Goal: Information Seeking & Learning: Learn about a topic

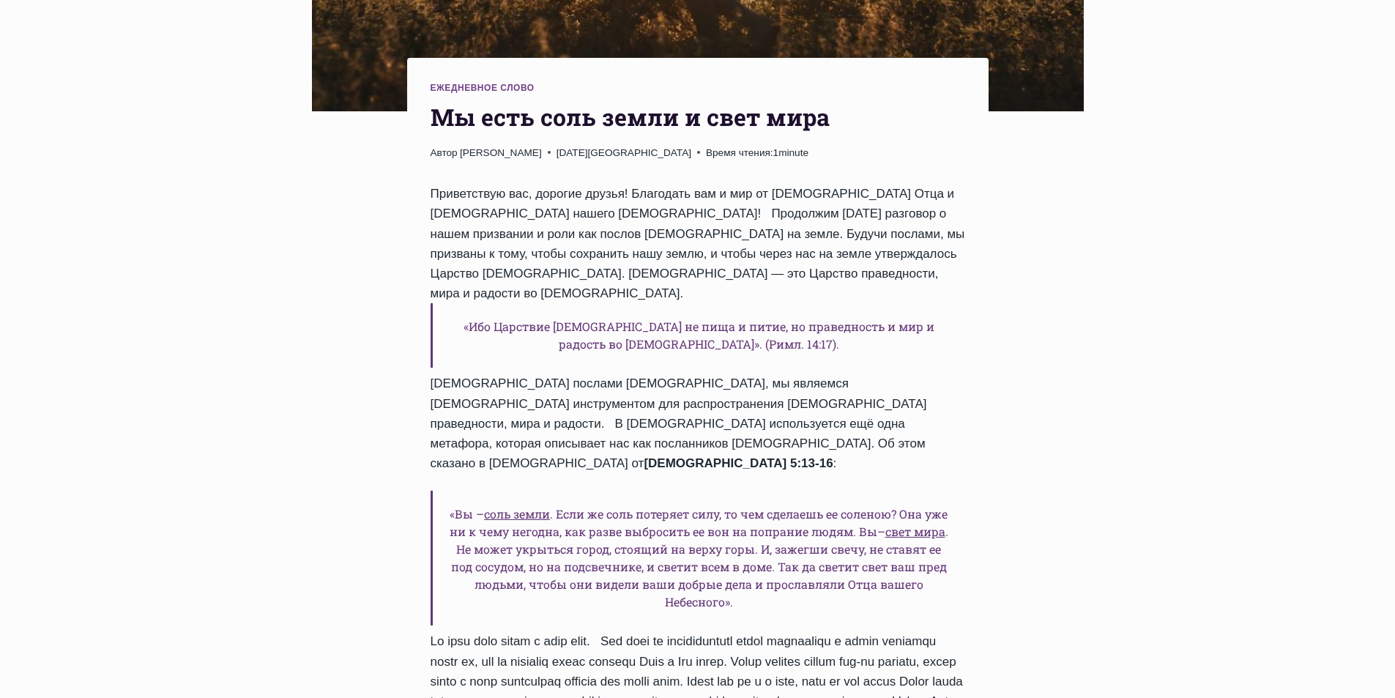
scroll to position [513, 0]
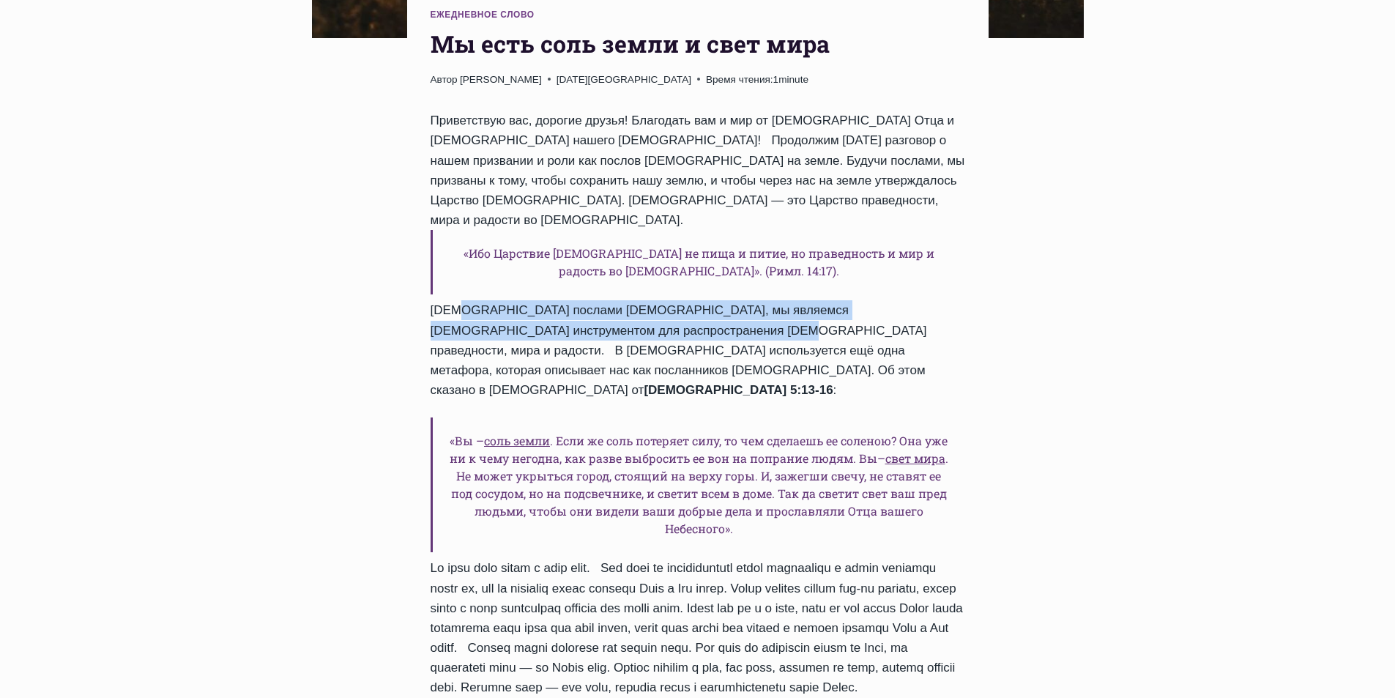
drag, startPoint x: 437, startPoint y: 291, endPoint x: 649, endPoint y: 305, distance: 212.8
copy div "[DEMOGRAPHIC_DATA] послами [DEMOGRAPHIC_DATA], мы являемся [DEMOGRAPHIC_DATA] и…"
click at [564, 419] on h6 "«Вы – соль земли . Если же соль потеряет силу, то чем сделаешь ее соленою? Она …" at bounding box center [698, 484] width 535 height 135
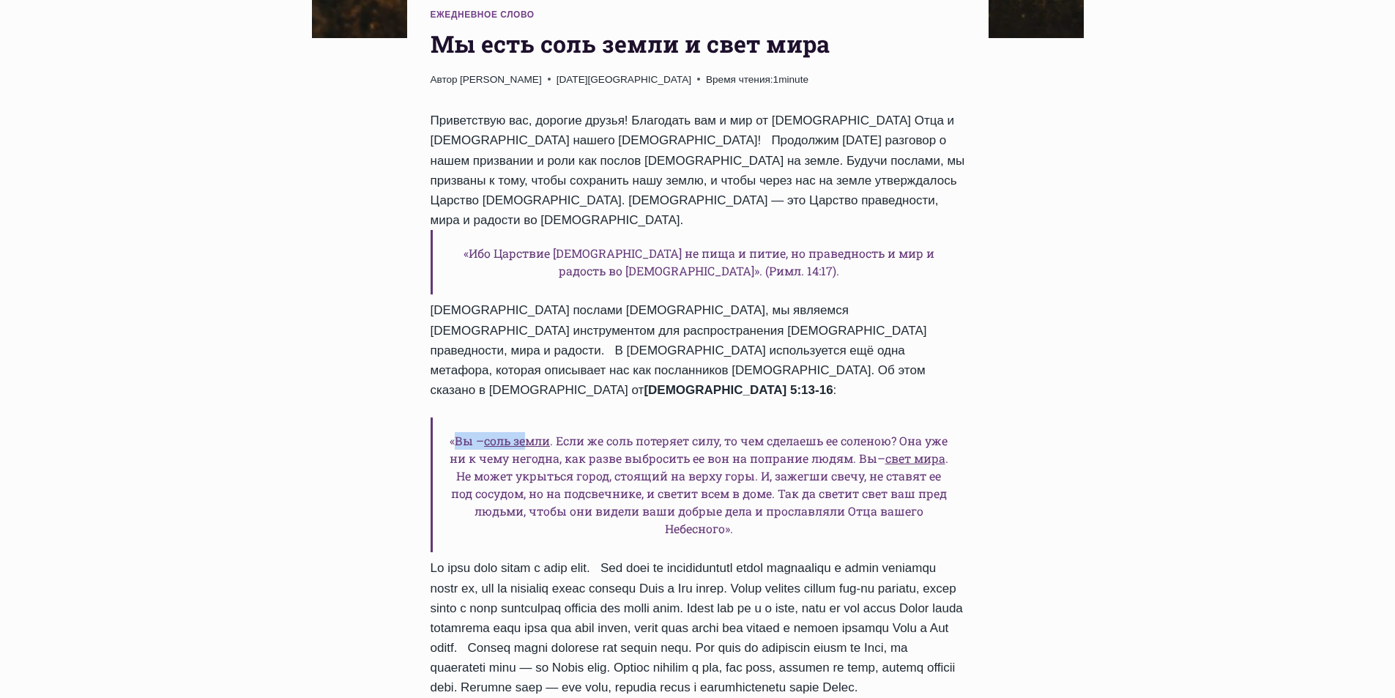
drag, startPoint x: 453, startPoint y: 380, endPoint x: 524, endPoint y: 374, distance: 70.5
click at [524, 417] on h6 "«Вы – соль земли . Если же соль потеряет силу, то чем сделаешь ее соленою? Она …" at bounding box center [698, 484] width 535 height 135
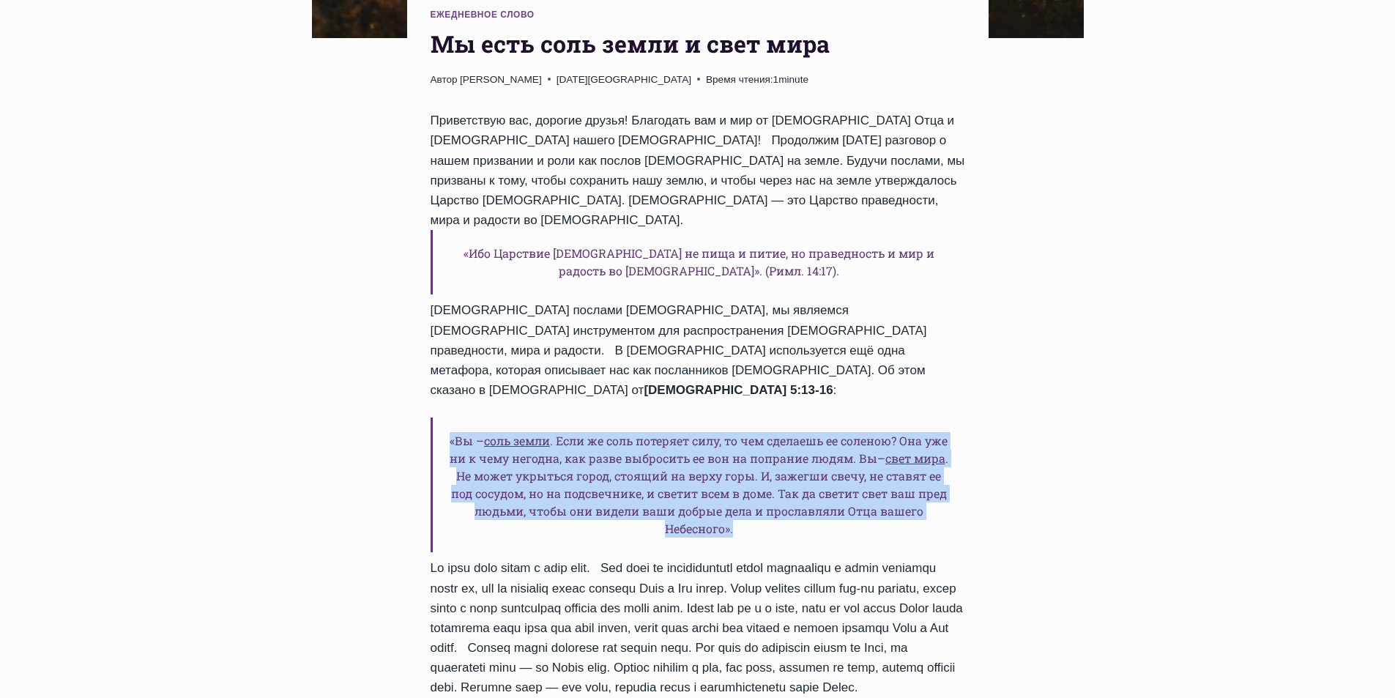
drag, startPoint x: 448, startPoint y: 381, endPoint x: 739, endPoint y: 473, distance: 304.8
click at [739, 473] on h6 "«Вы – соль земли . Если же соль потеряет силу, то чем сделаешь ее соленою? Она …" at bounding box center [698, 484] width 535 height 135
drag, startPoint x: 849, startPoint y: 331, endPoint x: 841, endPoint y: 465, distance: 134.2
copy div "Матфея 5:13-16 : «Вы – соль земли . Если же соль потеряет силу, то чем сделаешь…"
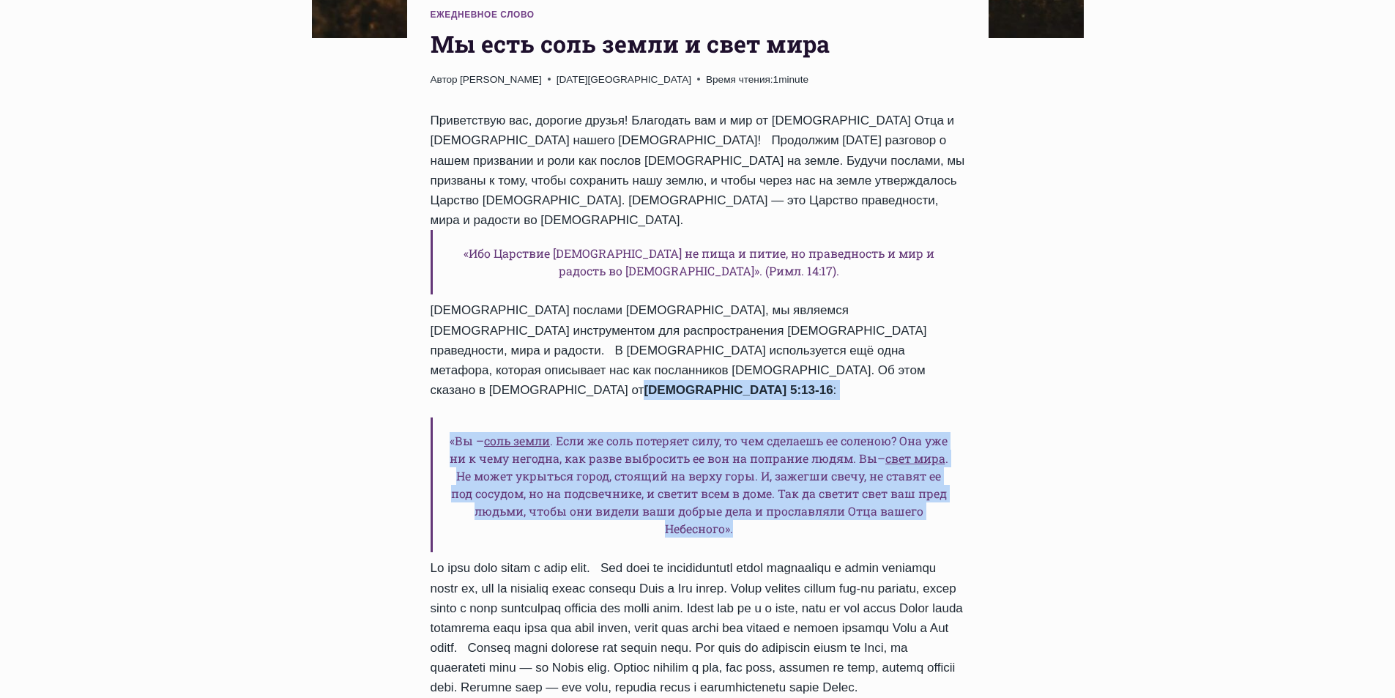
click at [587, 471] on h6 "«Вы – соль земли . Если же соль потеряет силу, то чем сделаешь ее соленою? Она …" at bounding box center [698, 484] width 535 height 135
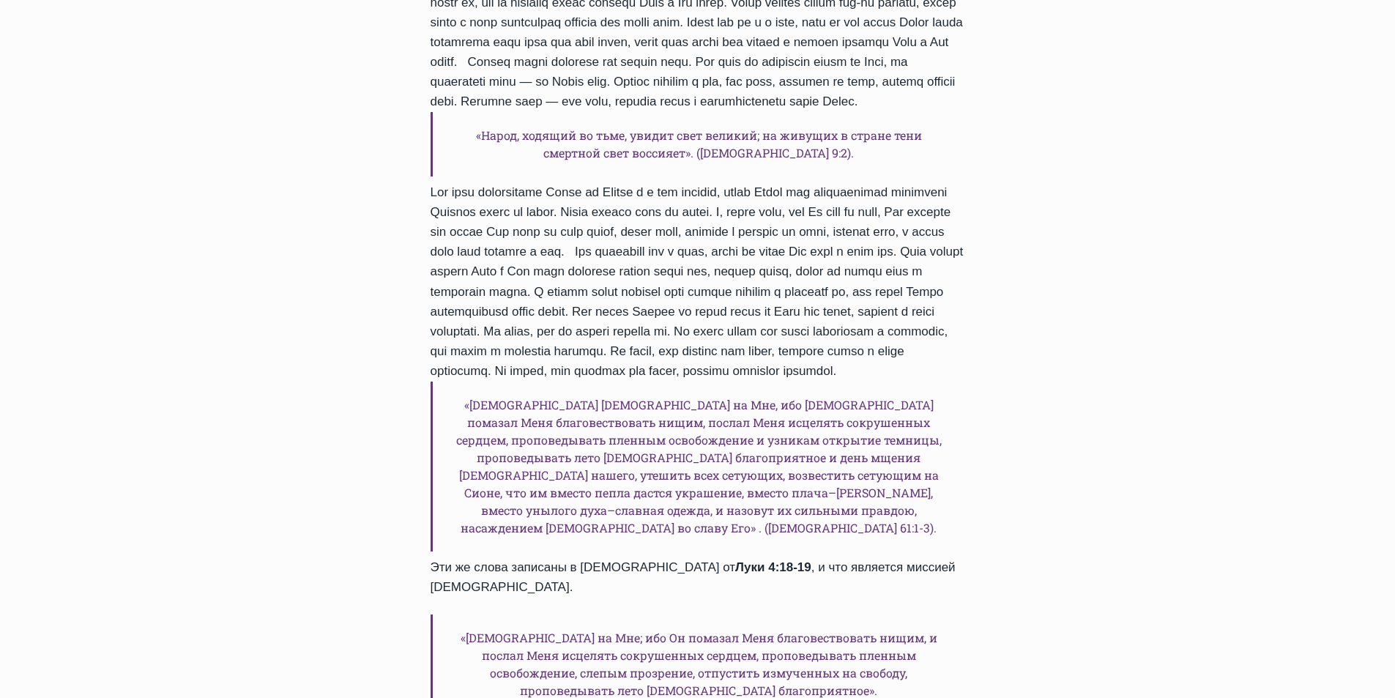
scroll to position [1025, 0]
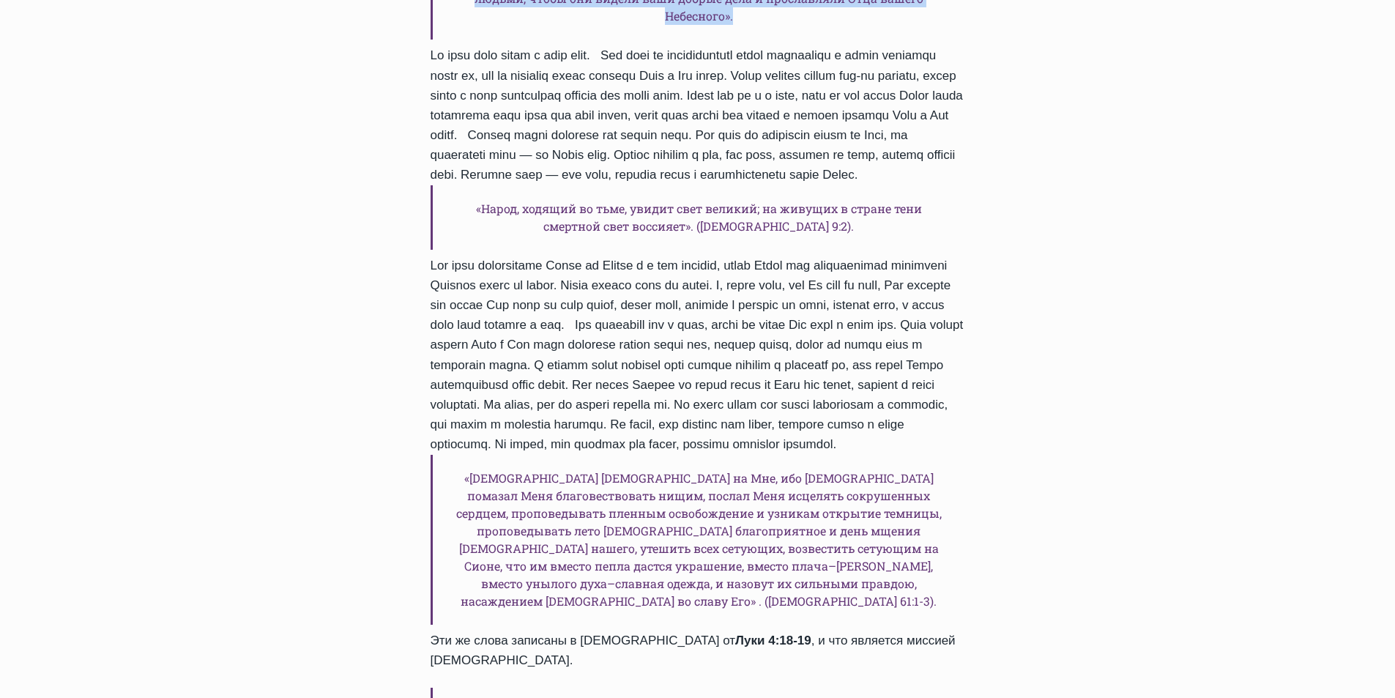
drag, startPoint x: 582, startPoint y: 304, endPoint x: 731, endPoint y: 418, distance: 188.0
click at [731, 418] on div "Приветствую вас, дорогие друзья! Благодать вам и мир от [DEMOGRAPHIC_DATA] Отца…" at bounding box center [698, 272] width 535 height 1348
copy div "Люди смогут узнать [DEMOGRAPHIC_DATA] и Его пути спасения только через нас, тол…"
click at [520, 187] on h6 "«Народ, ходящий во тьме, увидит свет великий; на живущих в стране тени смертной…" at bounding box center [698, 217] width 535 height 64
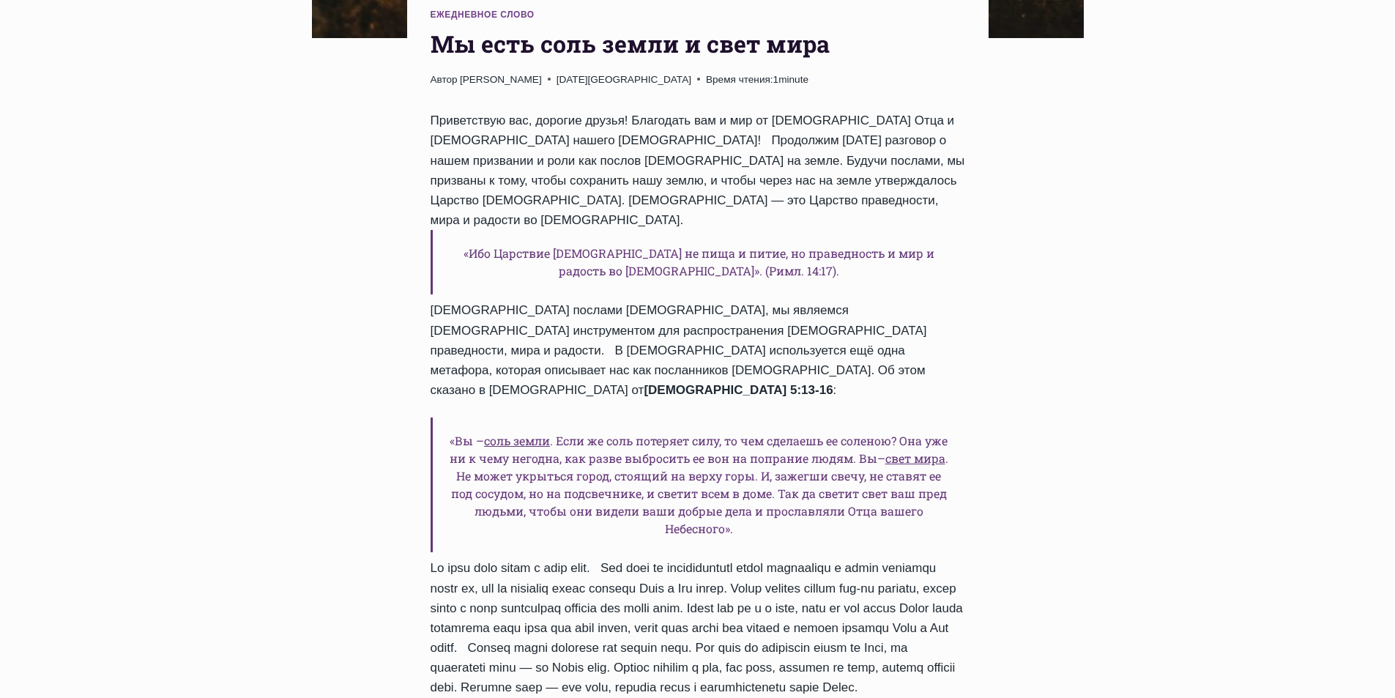
scroll to position [146, 0]
